Goal: Task Accomplishment & Management: Manage account settings

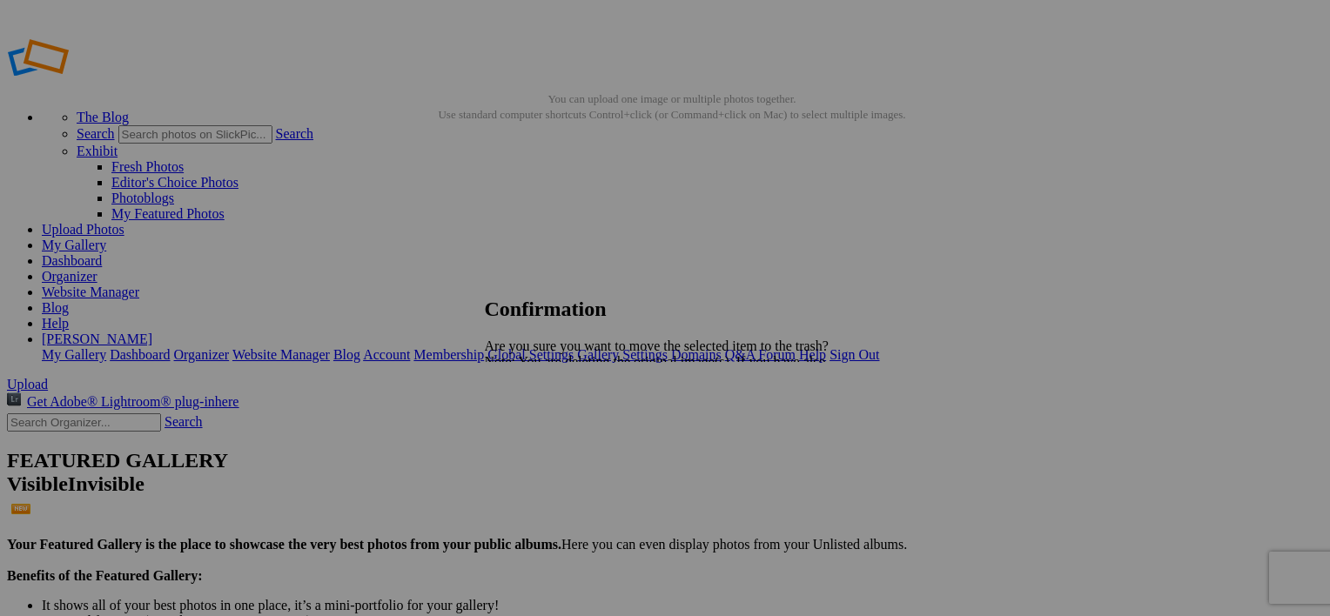
click at [543, 425] on span "Yes" at bounding box center [533, 422] width 20 height 15
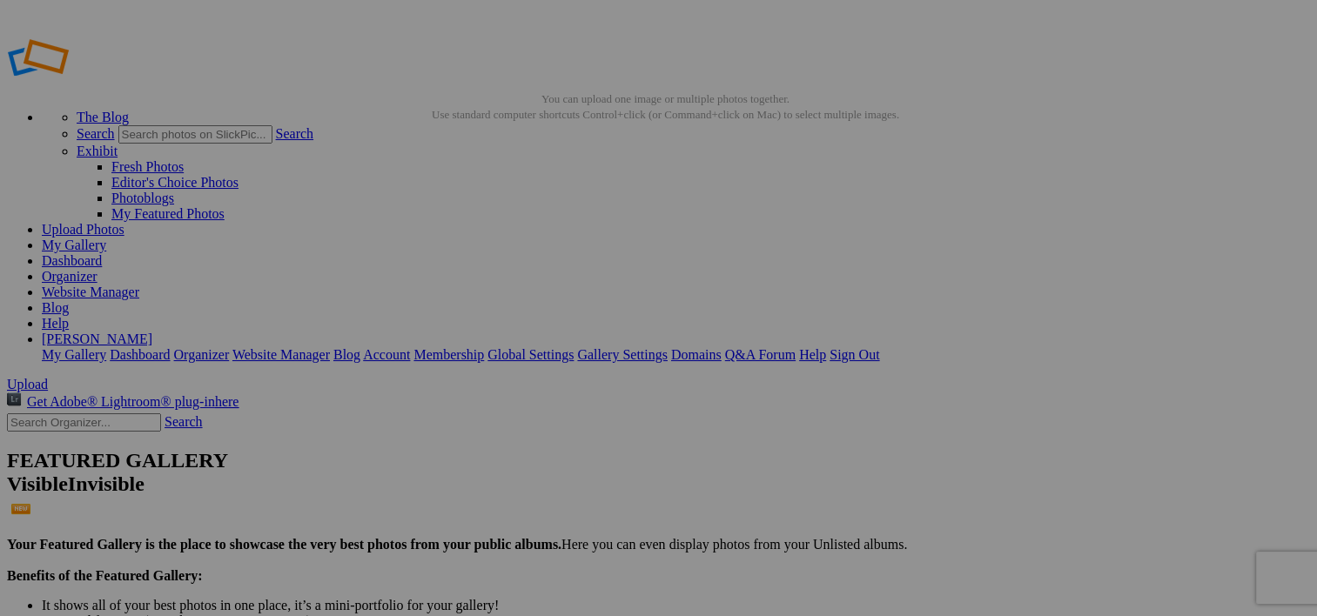
drag, startPoint x: 524, startPoint y: 315, endPoint x: 434, endPoint y: 318, distance: 90.6
type input "Northern Lights Cook MN"
